Goal: Information Seeking & Learning: Learn about a topic

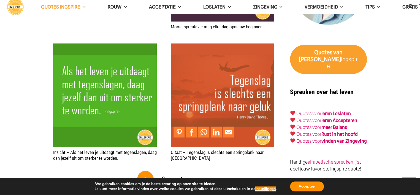
scroll to position [1102, 0]
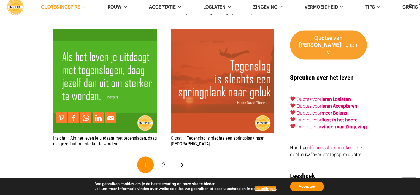
click at [108, 80] on img "Inzicht – Als het leven je uitdaagt met tegenslagen, daag dan jezelf uit om ste…" at bounding box center [105, 81] width 104 height 104
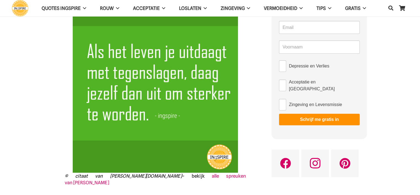
scroll to position [55, 0]
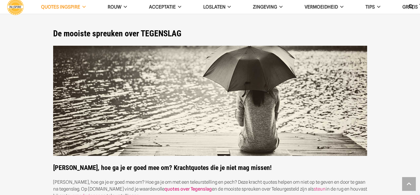
scroll to position [1102, 0]
